Goal: Task Accomplishment & Management: Complete application form

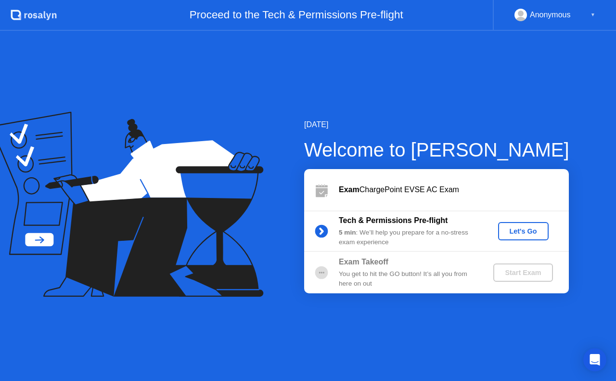
click at [523, 230] on div "Let's Go" at bounding box center [523, 231] width 43 height 8
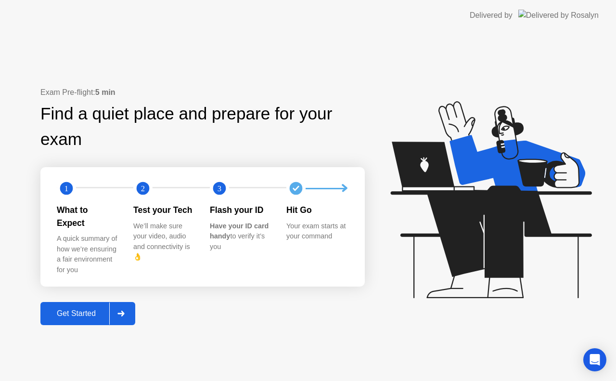
click at [64, 309] on div "Get Started" at bounding box center [76, 313] width 66 height 9
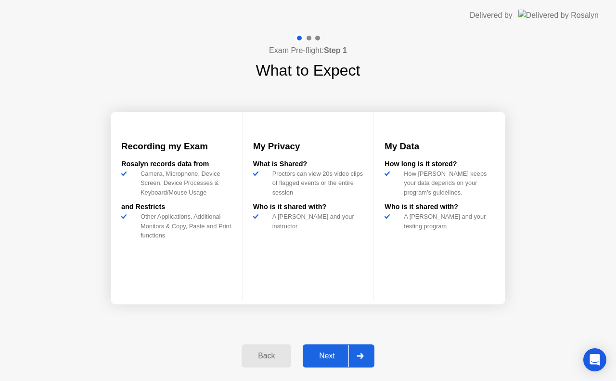
click at [323, 355] on div "Next" at bounding box center [327, 356] width 43 height 9
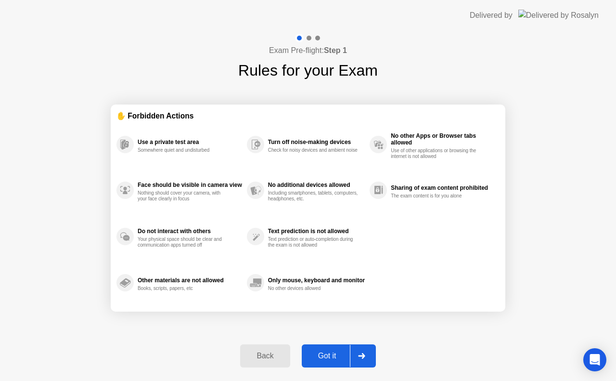
click at [323, 355] on div "Got it" at bounding box center [327, 356] width 45 height 9
select select "Available cameras"
select select "Available speakers"
select select "Available microphones"
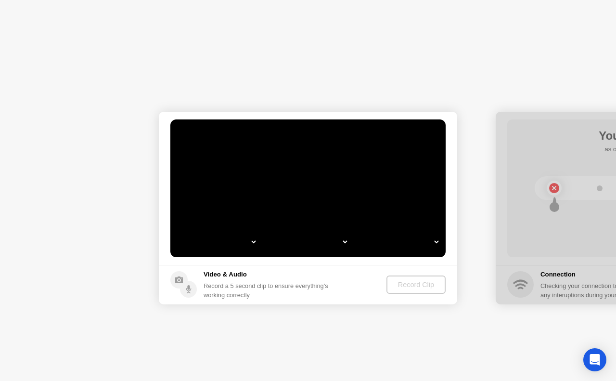
select select "*"
select select "**********"
select select "*******"
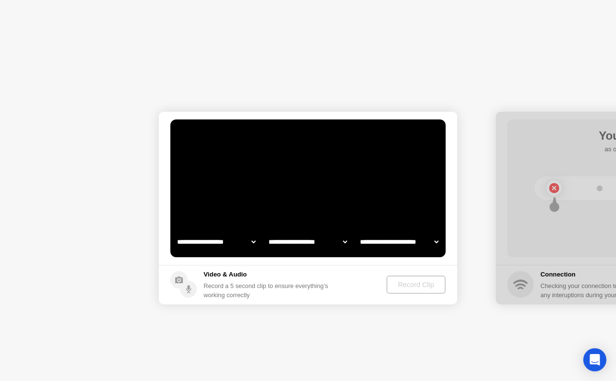
select select "*******"
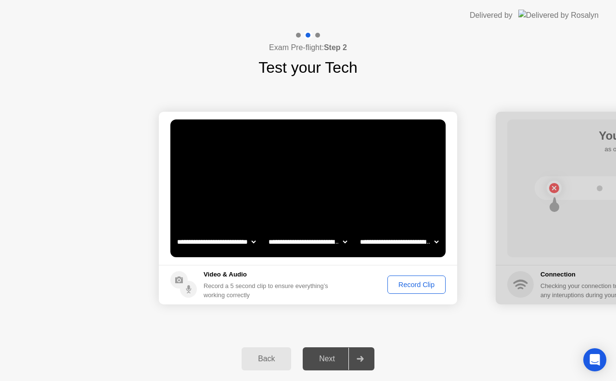
click at [408, 286] on div "Record Clip" at bounding box center [417, 285] width 52 height 8
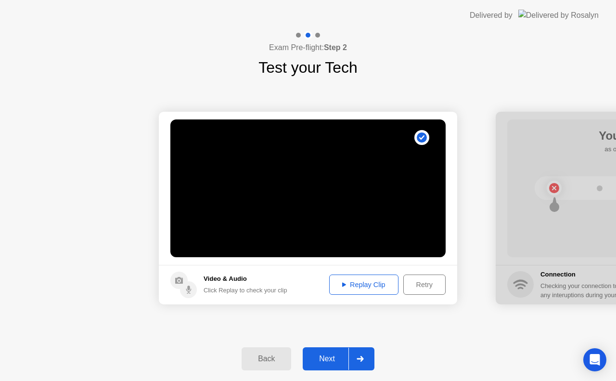
click at [319, 355] on div "Next" at bounding box center [327, 358] width 43 height 9
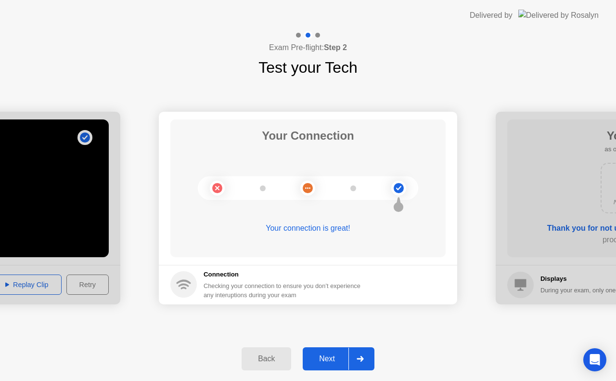
click at [334, 358] on div "Next" at bounding box center [327, 358] width 43 height 9
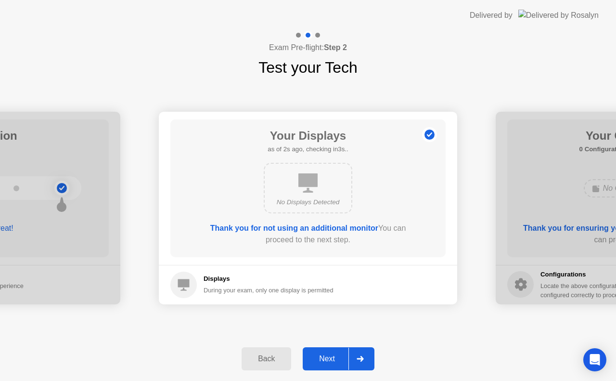
click at [334, 358] on div "Next" at bounding box center [327, 358] width 43 height 9
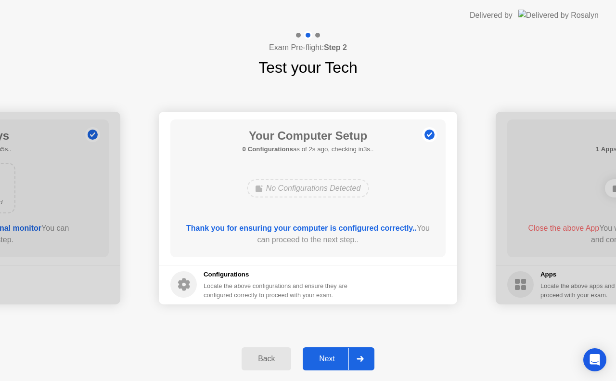
click at [334, 358] on div "Next" at bounding box center [327, 358] width 43 height 9
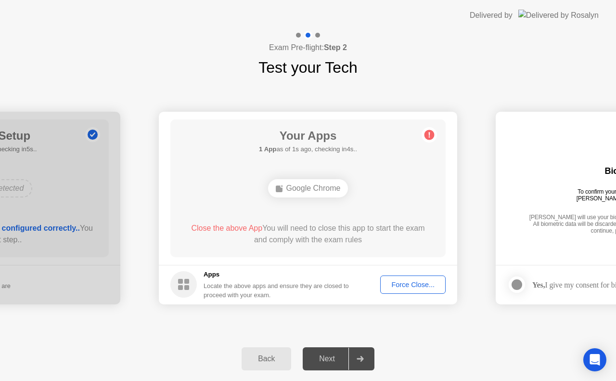
click at [409, 288] on div "Force Close..." at bounding box center [413, 285] width 59 height 8
click at [418, 287] on div "Force Close..." at bounding box center [413, 285] width 59 height 8
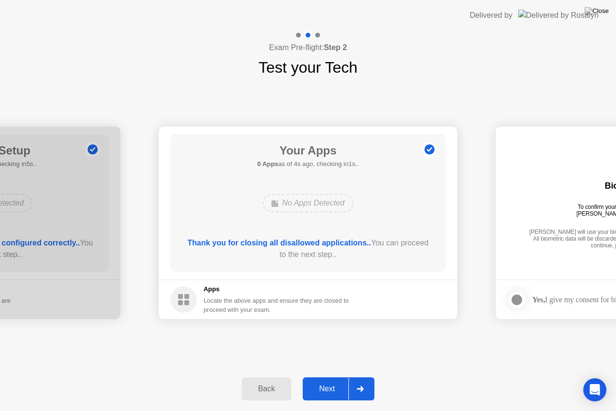
click at [332, 380] on button "Next" at bounding box center [339, 389] width 72 height 23
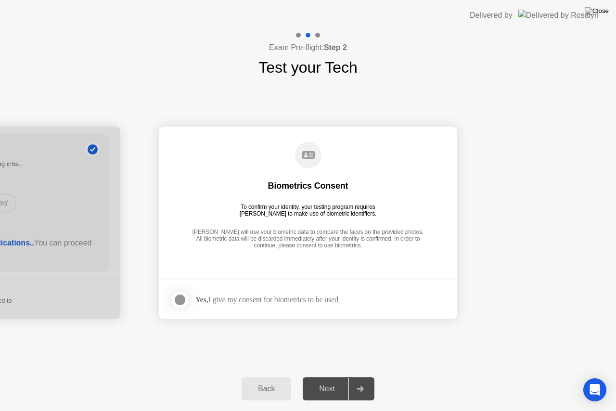
click at [178, 296] on div at bounding box center [180, 300] width 12 height 12
click at [340, 380] on div "Next" at bounding box center [327, 389] width 43 height 9
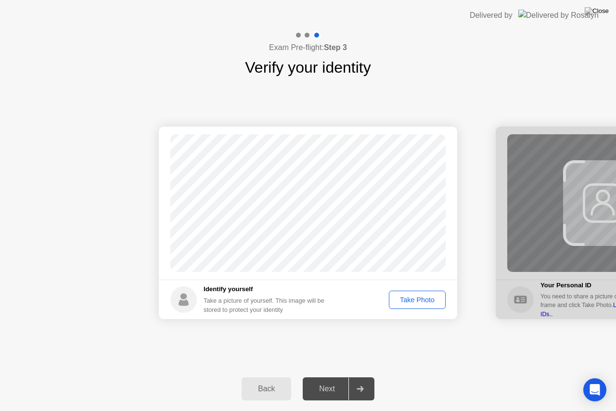
click at [418, 300] on div "Take Photo" at bounding box center [417, 300] width 50 height 8
click at [336, 380] on div "Next" at bounding box center [327, 389] width 43 height 9
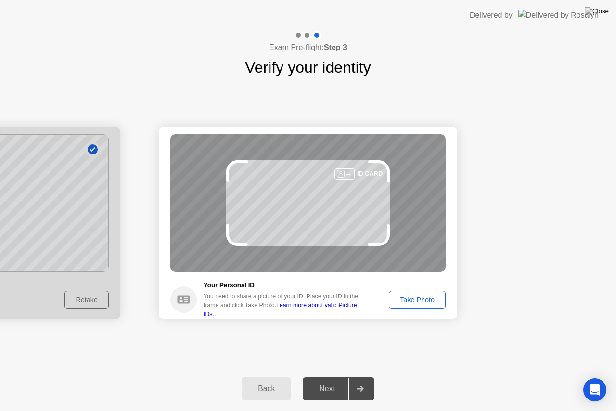
click at [413, 299] on div "Take Photo" at bounding box center [417, 300] width 50 height 8
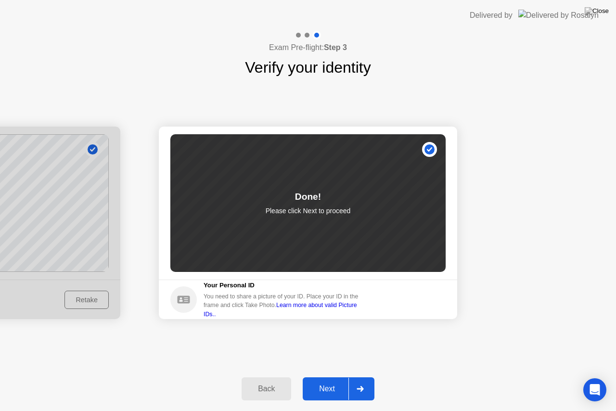
click at [326, 380] on div "Next" at bounding box center [327, 389] width 43 height 9
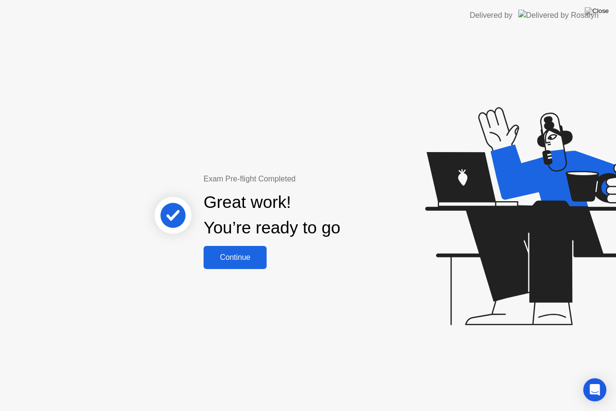
click at [248, 263] on button "Continue" at bounding box center [235, 257] width 63 height 23
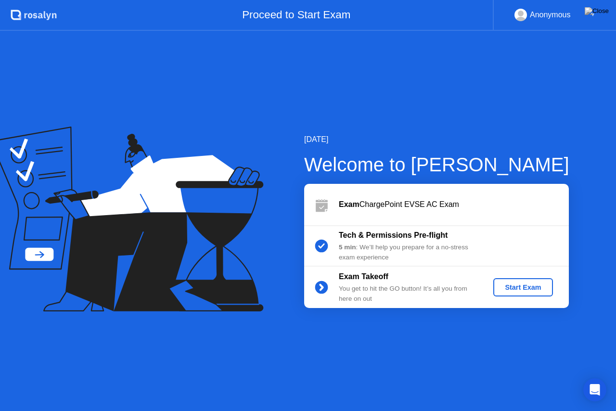
click at [513, 284] on div "Start Exam" at bounding box center [523, 288] width 52 height 8
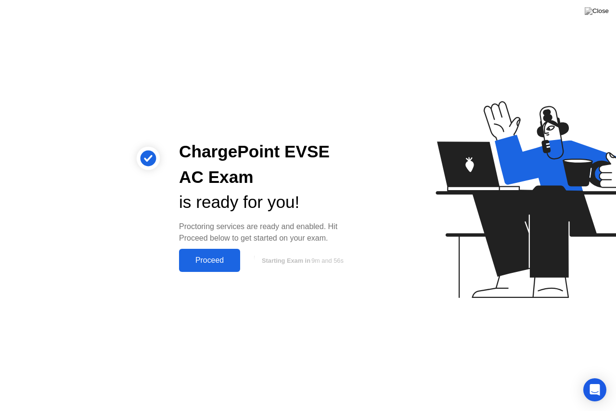
click at [222, 269] on button "Proceed" at bounding box center [209, 260] width 61 height 23
